Goal: Find specific page/section: Find specific page/section

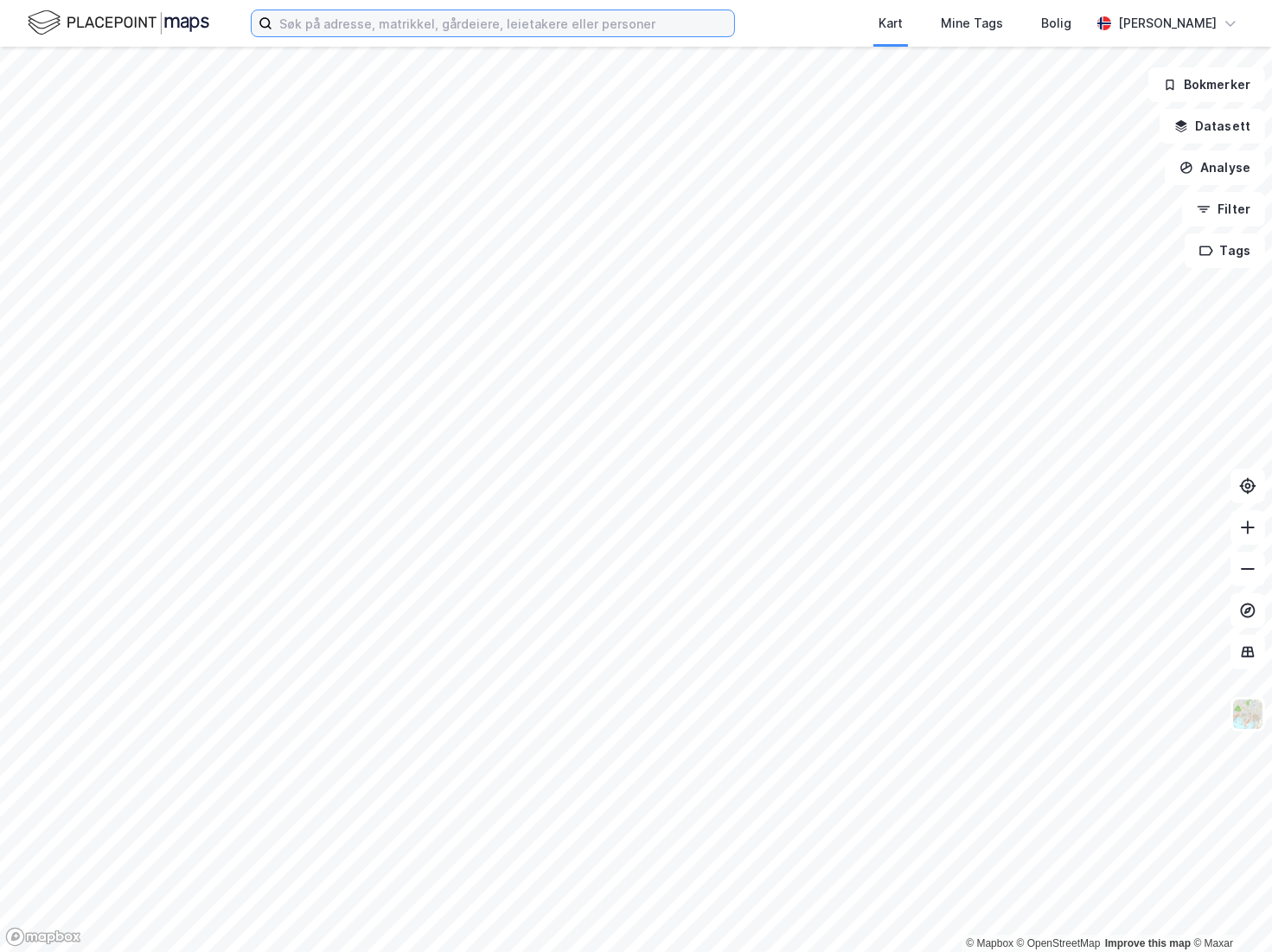
click at [360, 31] on input at bounding box center [503, 23] width 462 height 26
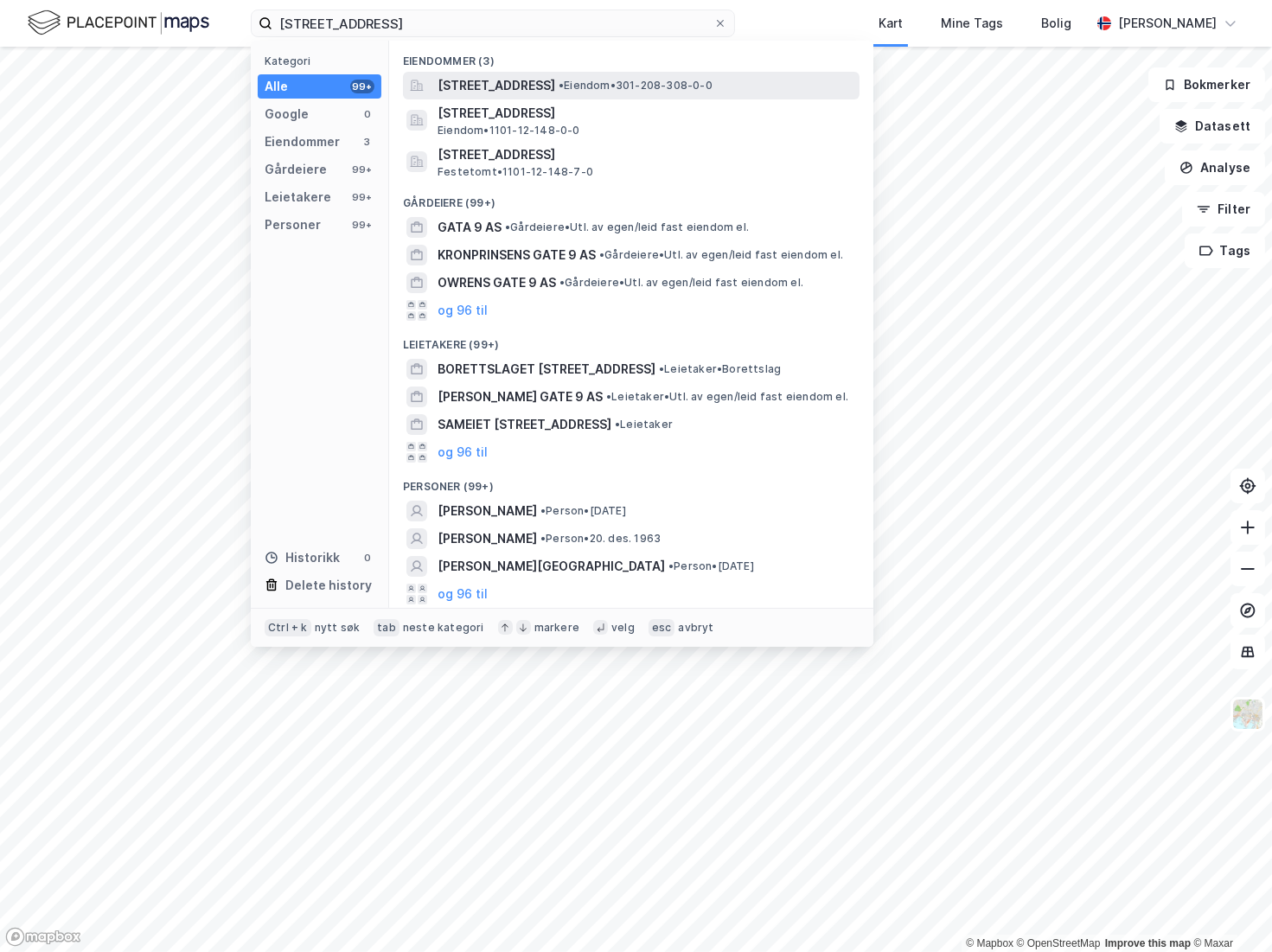
click at [529, 90] on span "[STREET_ADDRESS]" at bounding box center [496, 85] width 118 height 21
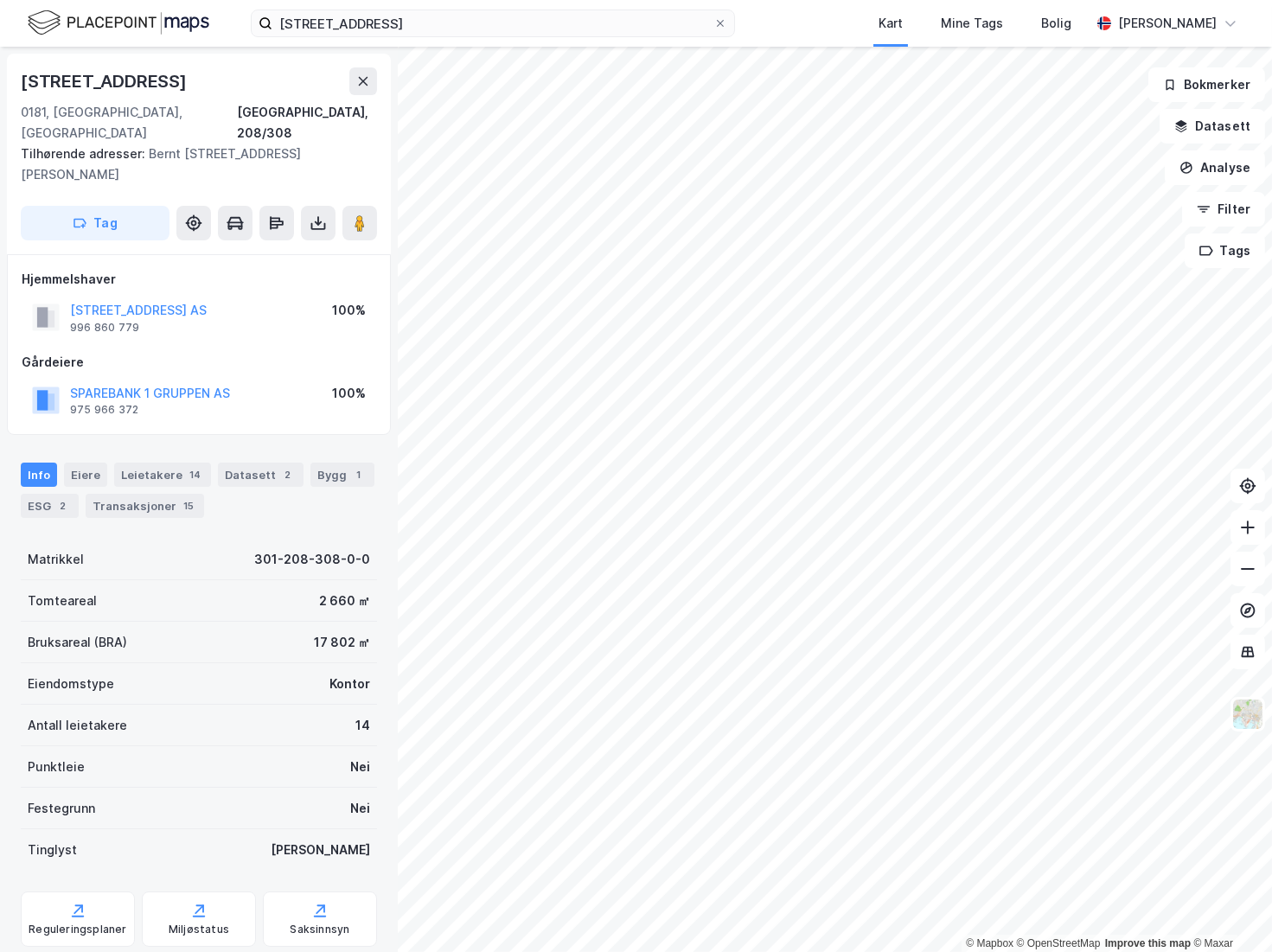
drag, startPoint x: 192, startPoint y: 80, endPoint x: 42, endPoint y: 79, distance: 150.0
click at [7, 73] on div "[STREET_ADDRESS], 208/308 Tilhørende adresser: Bernt [STREET_ADDRESS][GEOGRAPHI…" at bounding box center [198, 155] width 384 height 201
copy div "[STREET_ADDRESS]"
click at [172, 75] on div "[STREET_ADDRESS]" at bounding box center [105, 81] width 170 height 27
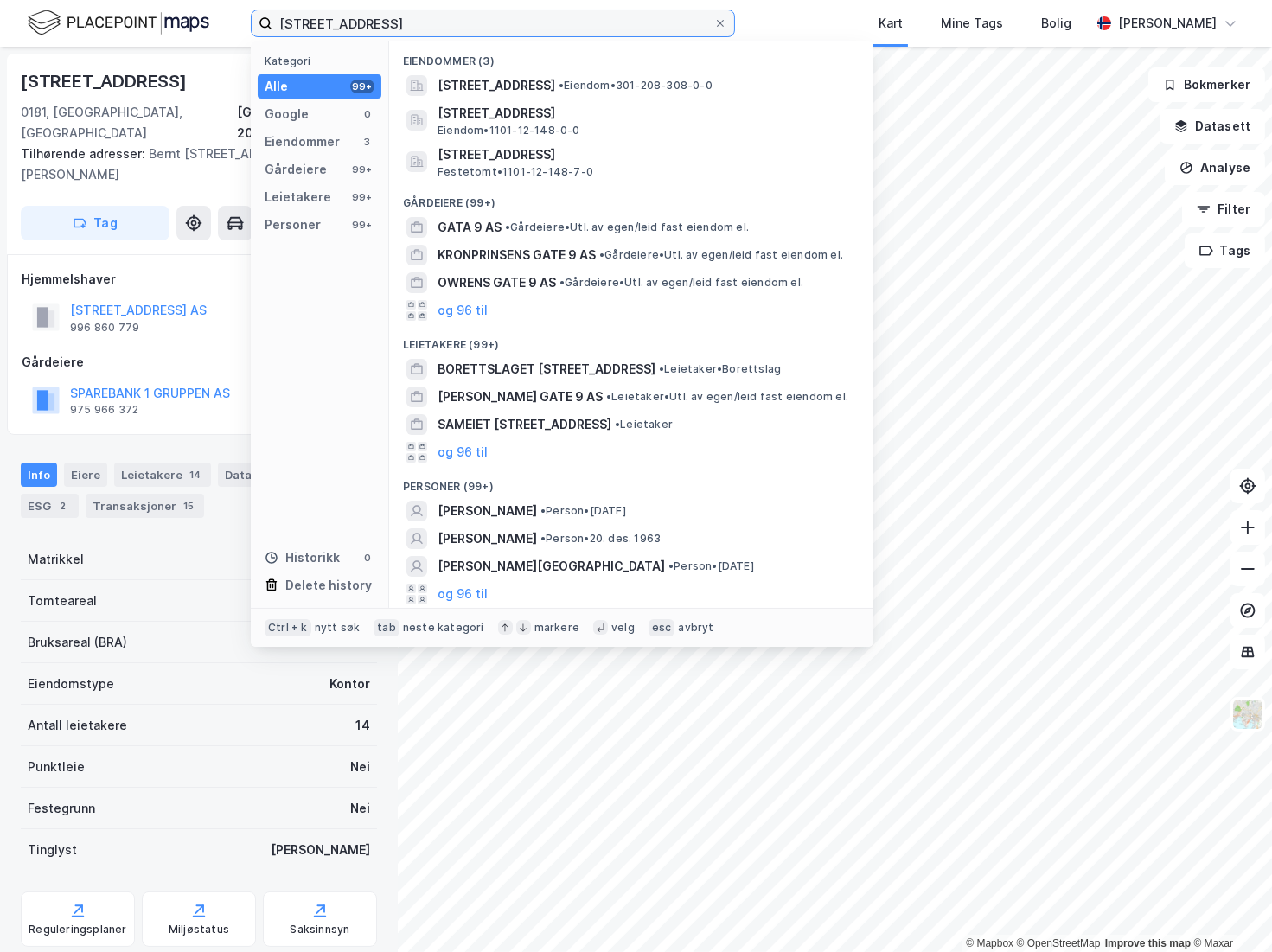
drag, startPoint x: 437, startPoint y: 15, endPoint x: 15, endPoint y: 28, distance: 422.2
click at [15, 28] on div "[STREET_ADDRESS] Kategori Alle 99+ Google 0 Eiendommer 3 Gårdeiere 99+ Leietake…" at bounding box center [636, 23] width 1272 height 46
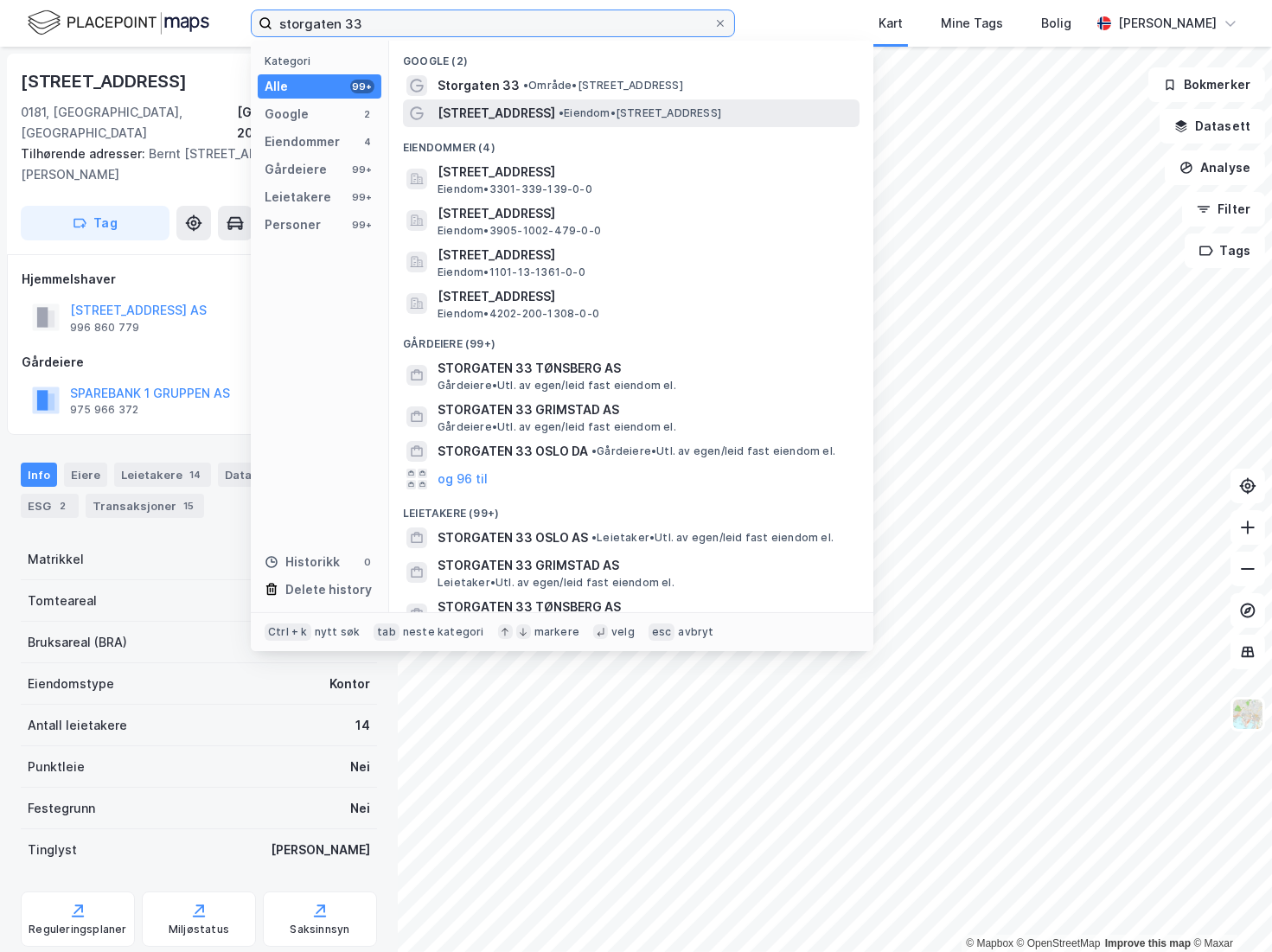
type input "storgaten 33"
click at [593, 113] on span "• Eiendom • [STREET_ADDRESS]" at bounding box center [639, 113] width 162 height 14
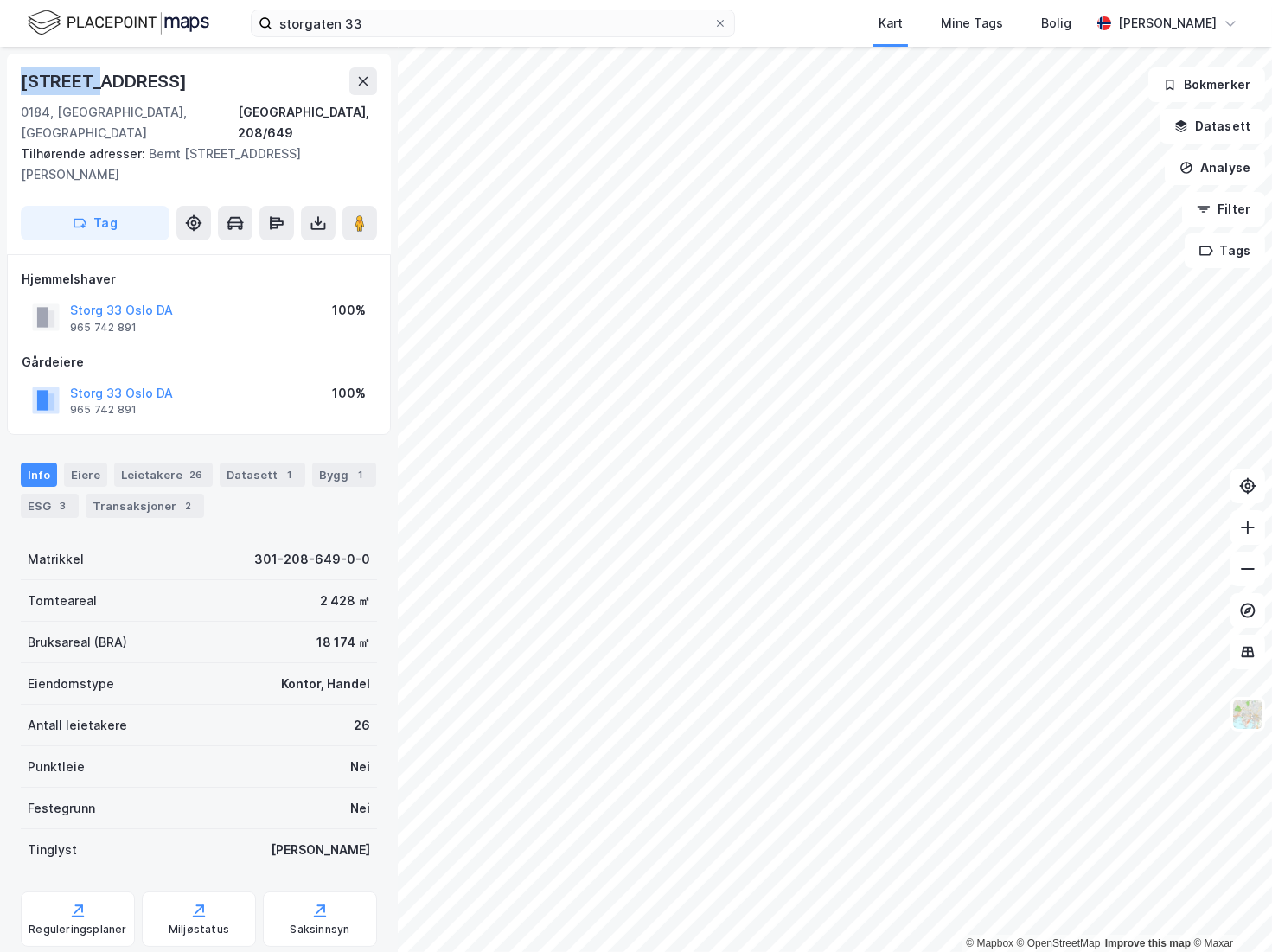
drag, startPoint x: 87, startPoint y: 80, endPoint x: 10, endPoint y: 76, distance: 77.1
click at [10, 76] on div "[STREET_ADDRESS], 208/649 Tilhørende adresser: Bernt [STREET_ADDRESS][PERSON_NA…" at bounding box center [198, 155] width 384 height 201
drag, startPoint x: 124, startPoint y: 78, endPoint x: -10, endPoint y: 78, distance: 134.0
click at [0, 78] on html "storgaten 33 Kart Mine Tags Bolig [PERSON_NAME] © Mapbox © OpenStreetMap Improv…" at bounding box center [636, 476] width 1272 height 952
